Goal: Task Accomplishment & Management: Manage account settings

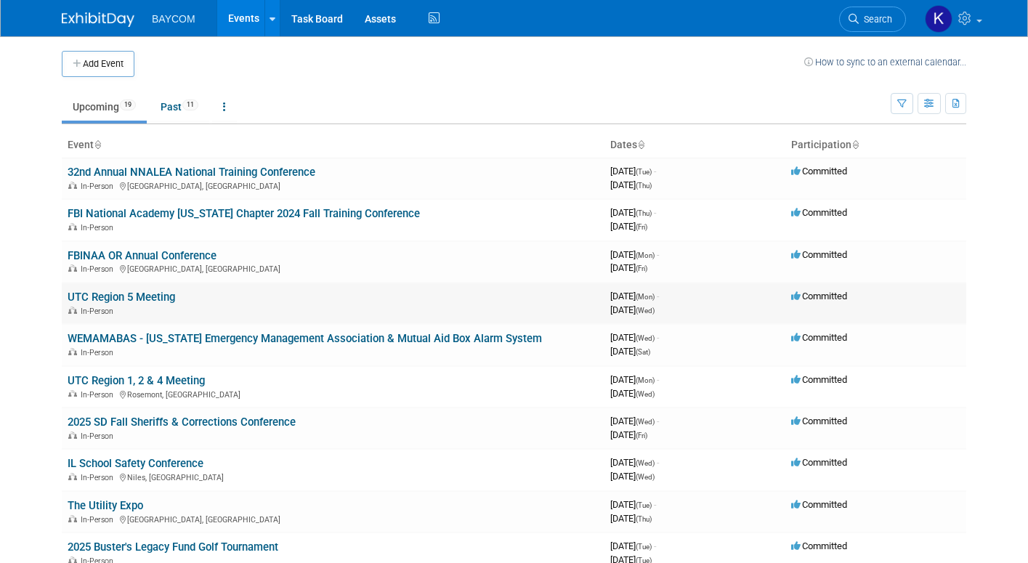
click at [153, 299] on link "UTC Region 5 Meeting" at bounding box center [122, 297] width 108 height 13
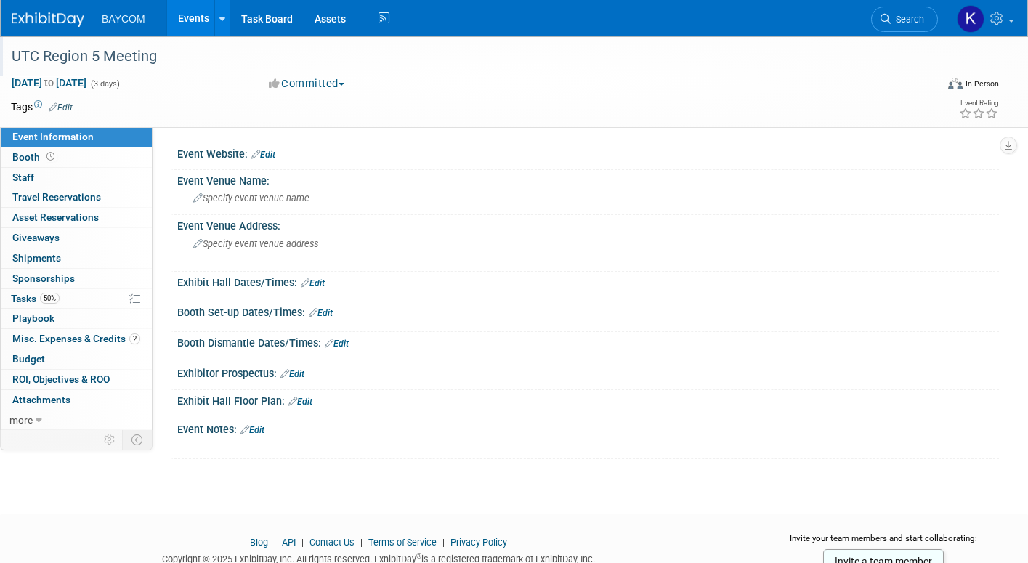
click at [142, 63] on div "UTC Region 5 Meeting" at bounding box center [461, 57] width 908 height 26
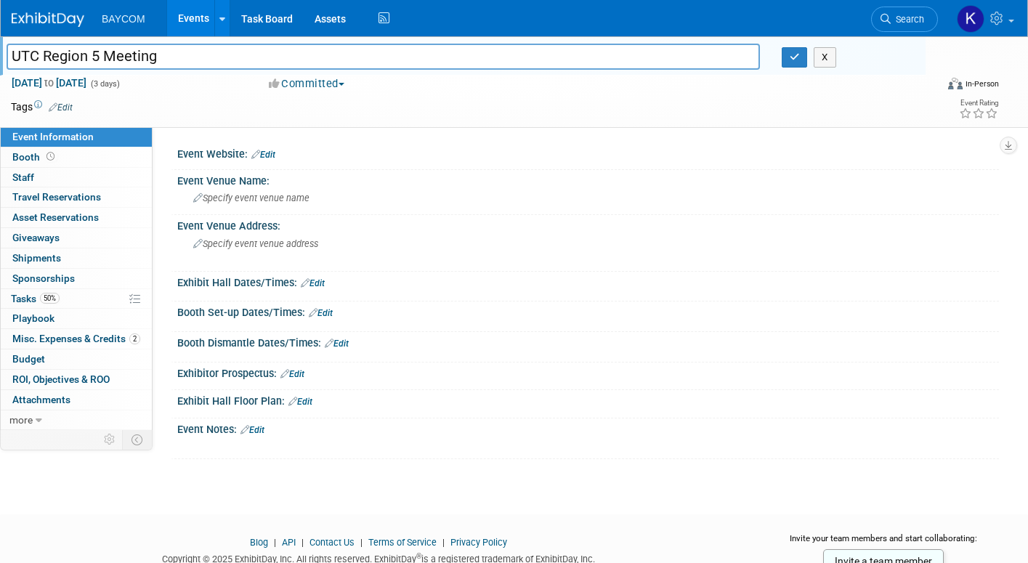
click at [142, 63] on input "UTC Region 5 Meeting" at bounding box center [383, 56] width 753 height 25
click at [266, 153] on link "Edit" at bounding box center [263, 155] width 24 height 10
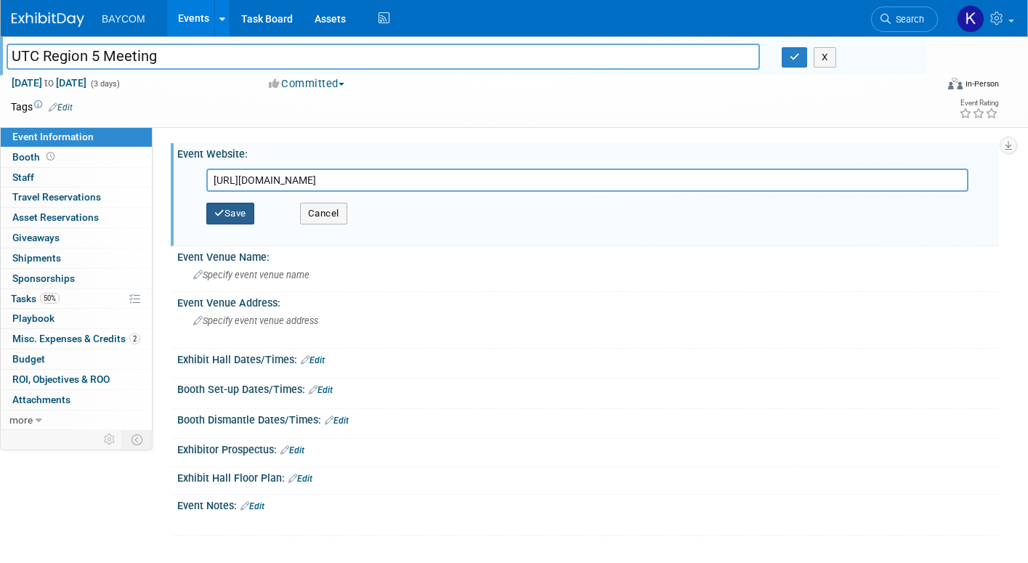
type input "https://utc.org/region-5-2025-meeting/"
click at [243, 220] on button "Save" at bounding box center [230, 214] width 48 height 22
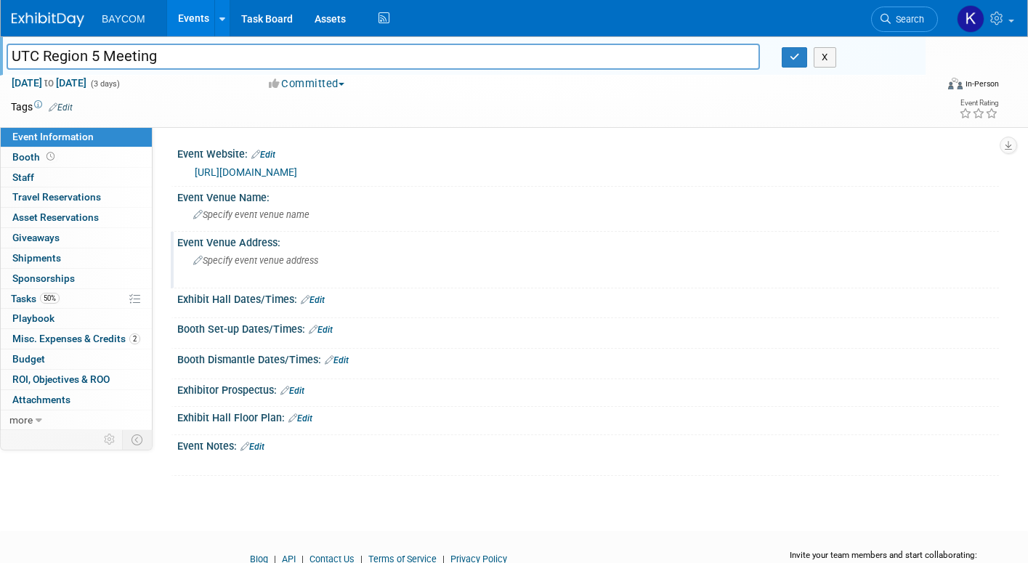
click at [251, 267] on div "Specify event venue address" at bounding box center [348, 265] width 320 height 33
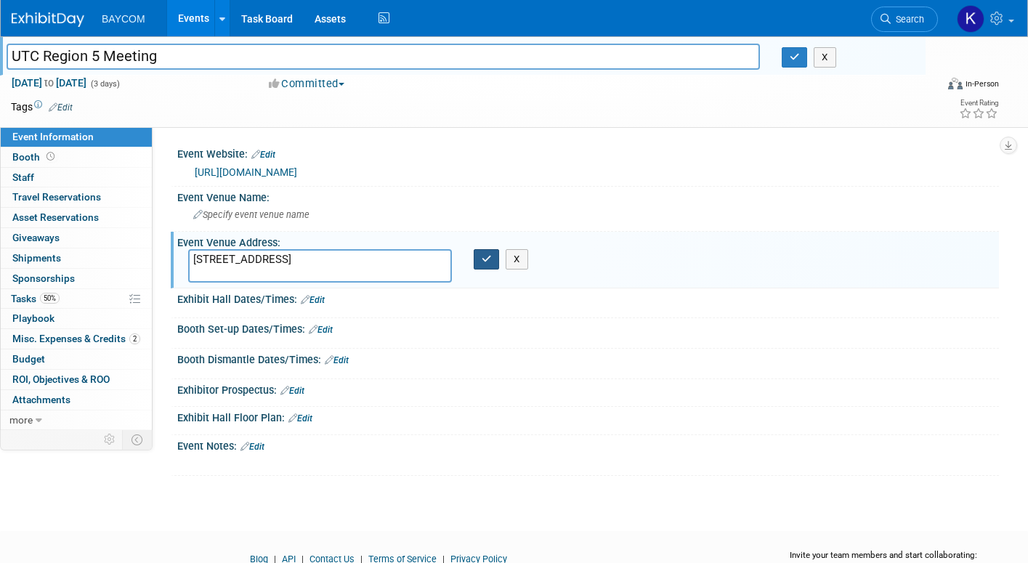
type textarea "2611 Old Red Trail, Mandan, ND 58554"
click at [484, 259] on icon "button" at bounding box center [487, 258] width 10 height 9
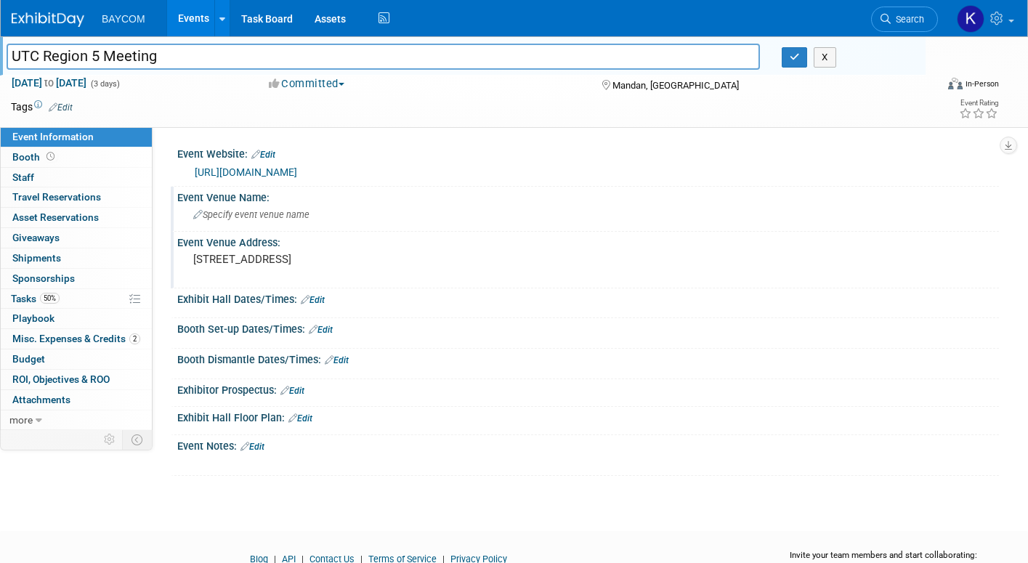
click at [271, 217] on span "Specify event venue name" at bounding box center [251, 214] width 116 height 11
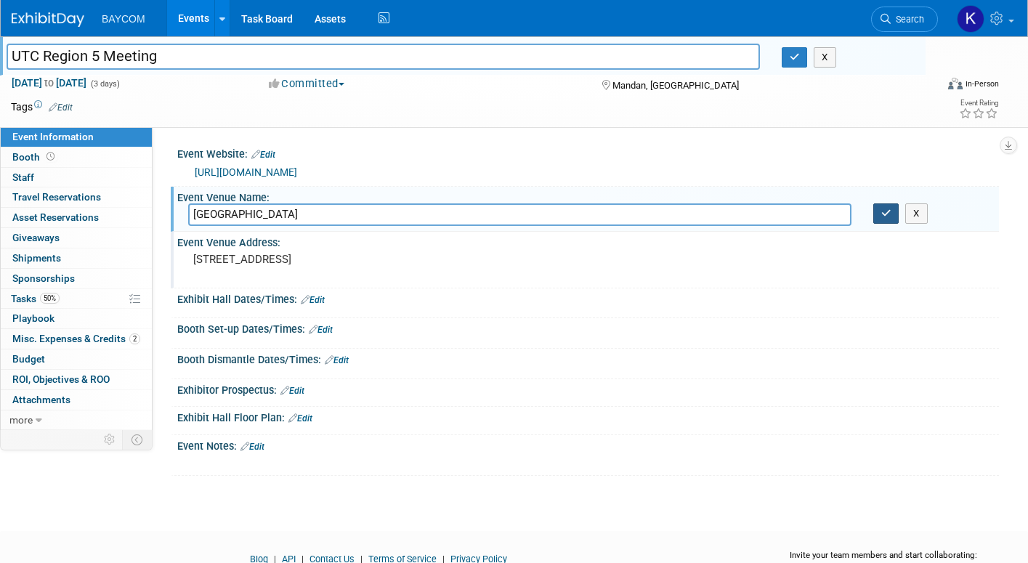
type input "Baymont Inn"
click at [879, 216] on button "button" at bounding box center [886, 213] width 26 height 20
